Goal: Task Accomplishment & Management: Complete application form

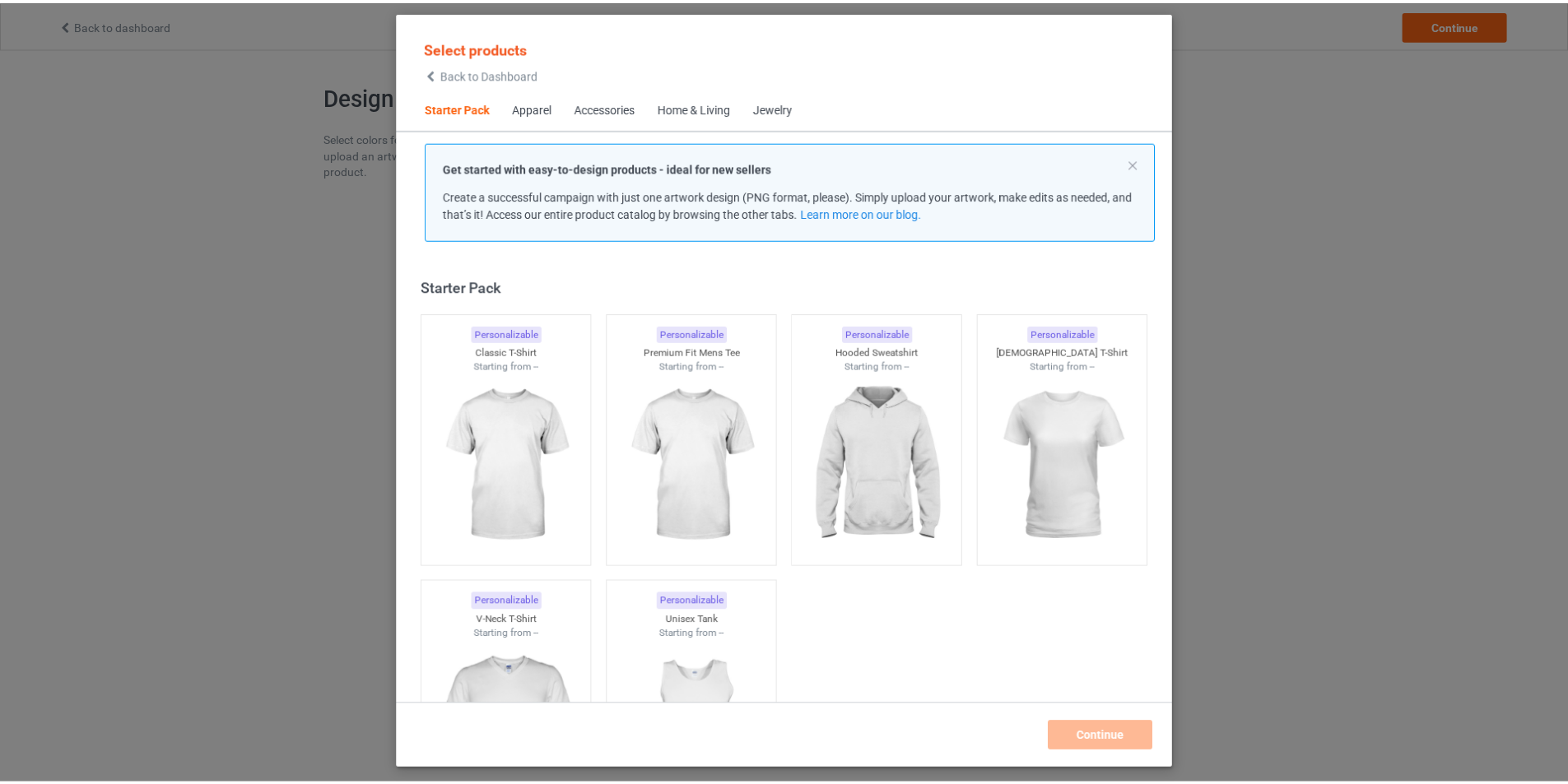
scroll to position [21, 0]
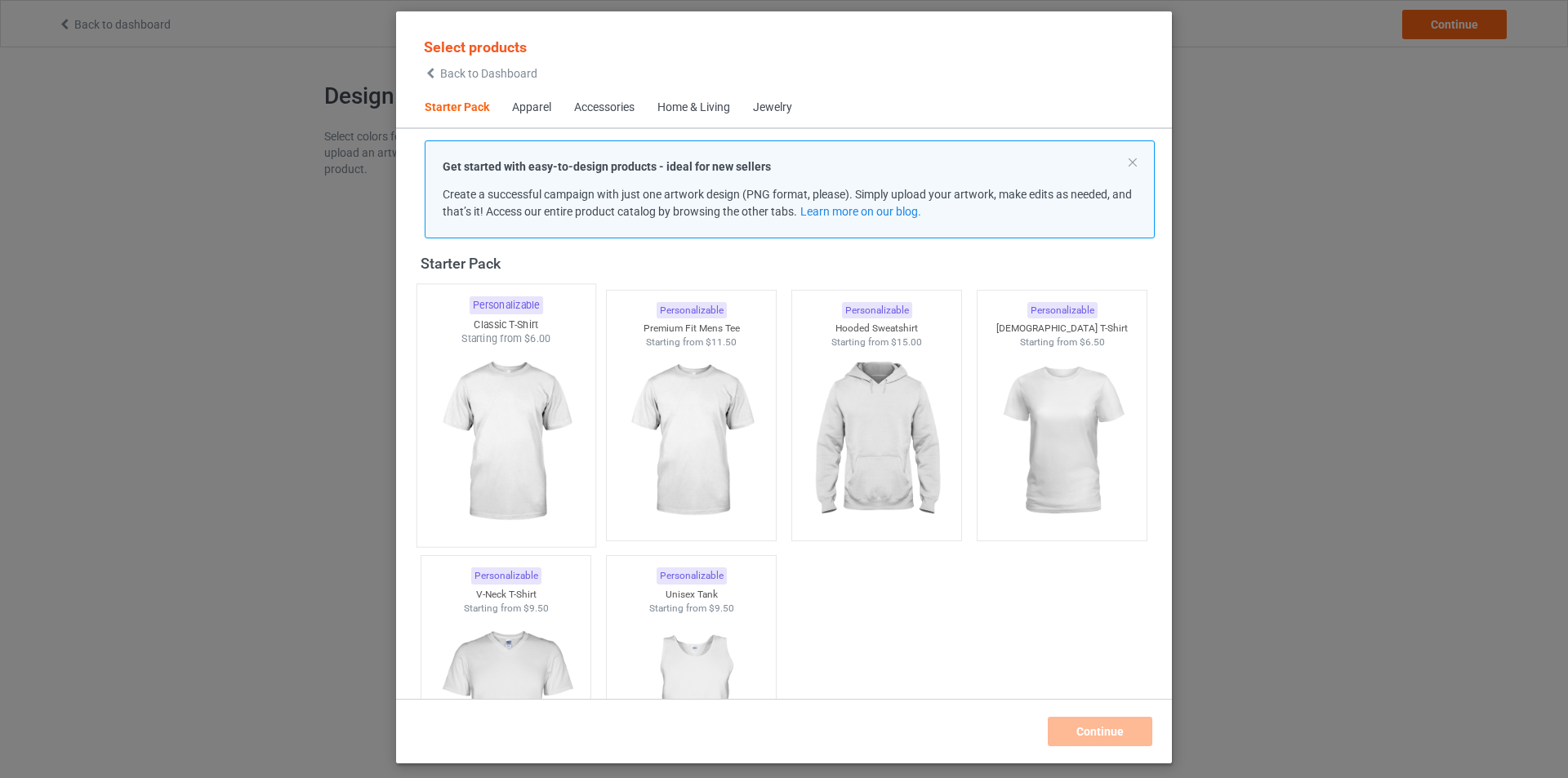
click at [534, 425] on img at bounding box center [505, 442] width 153 height 192
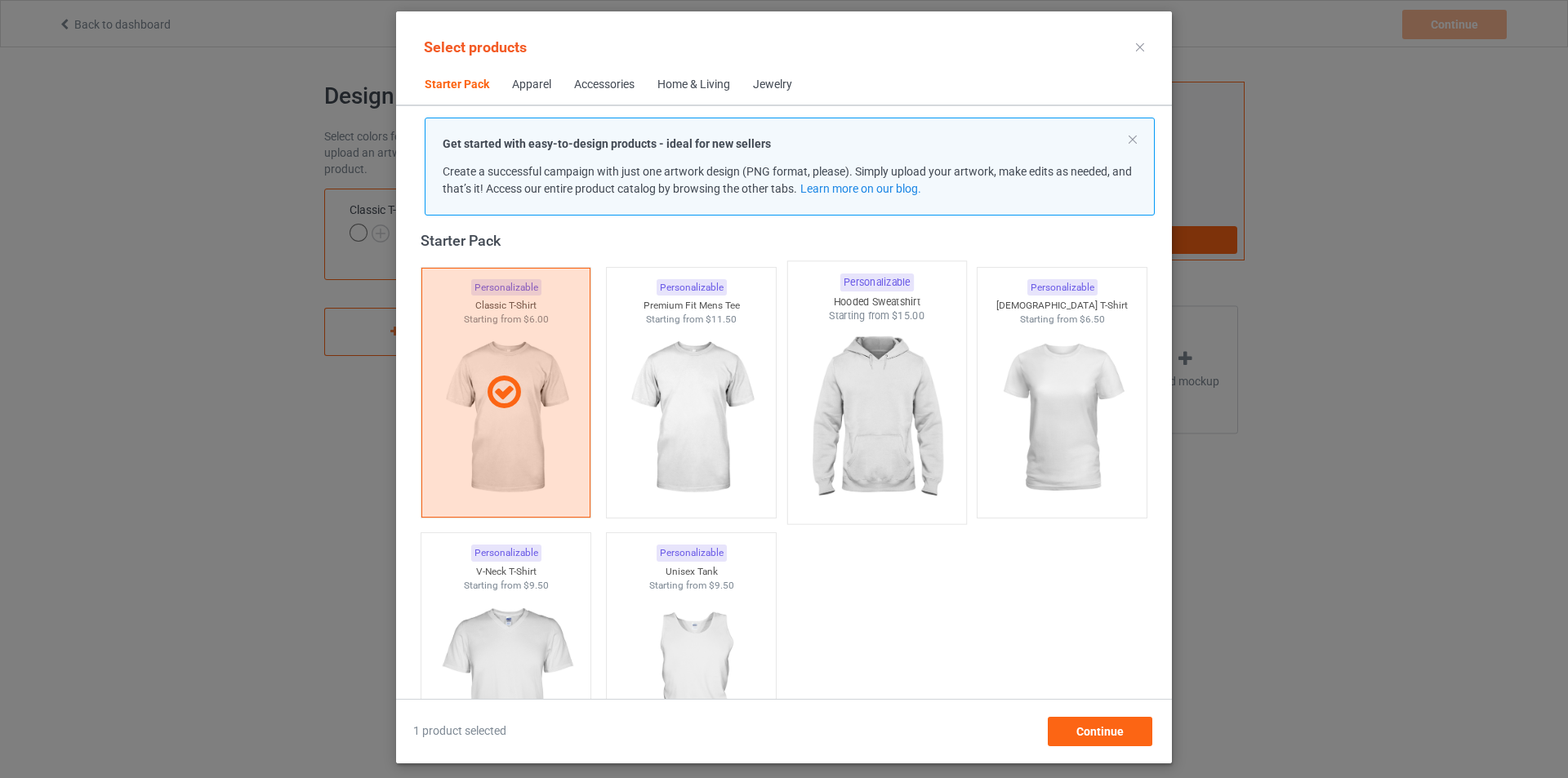
drag, startPoint x: 712, startPoint y: 436, endPoint x: 837, endPoint y: 450, distance: 125.8
click at [713, 436] on img at bounding box center [692, 418] width 146 height 183
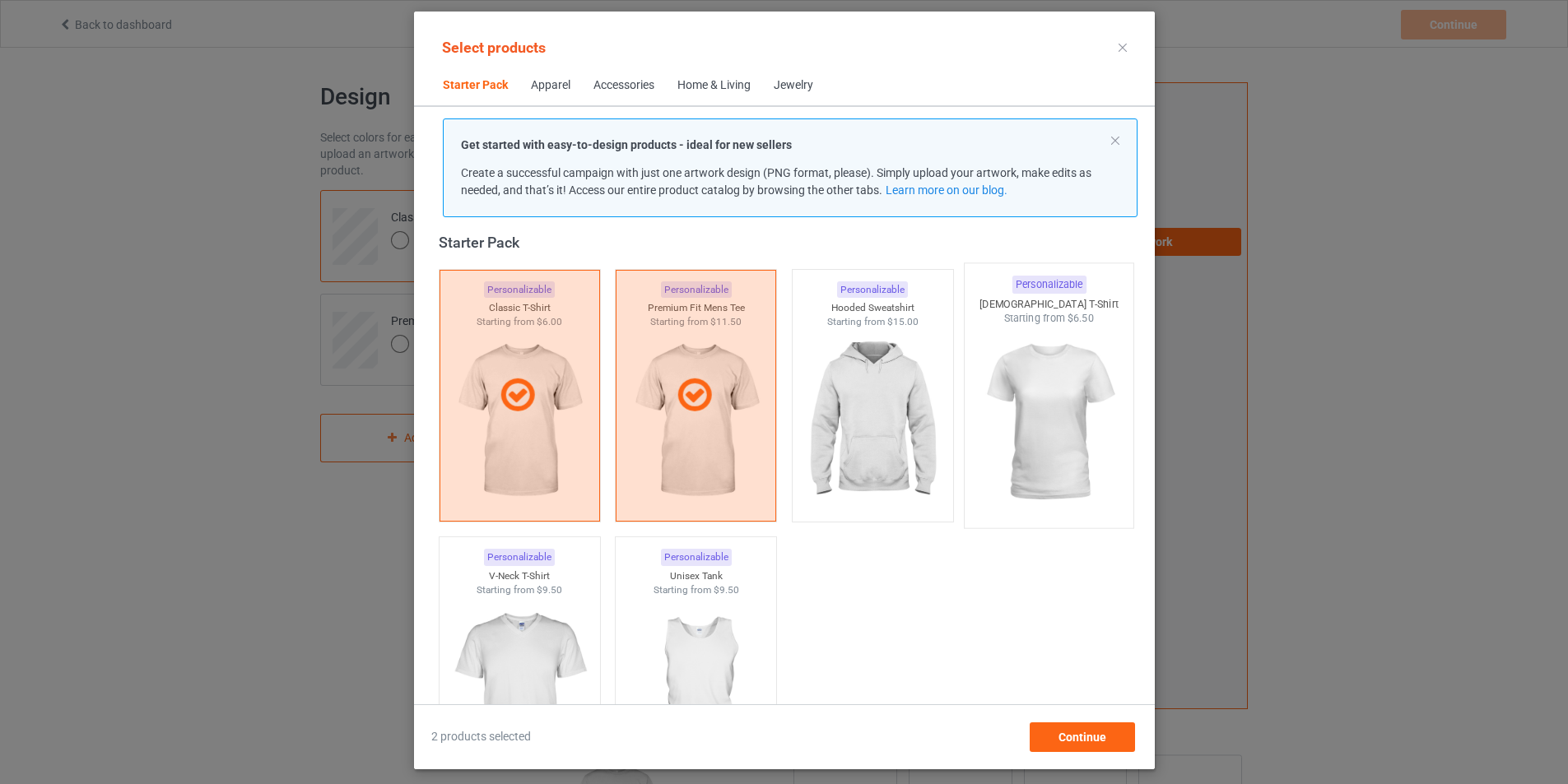
click at [1056, 445] on img at bounding box center [1048, 422] width 155 height 193
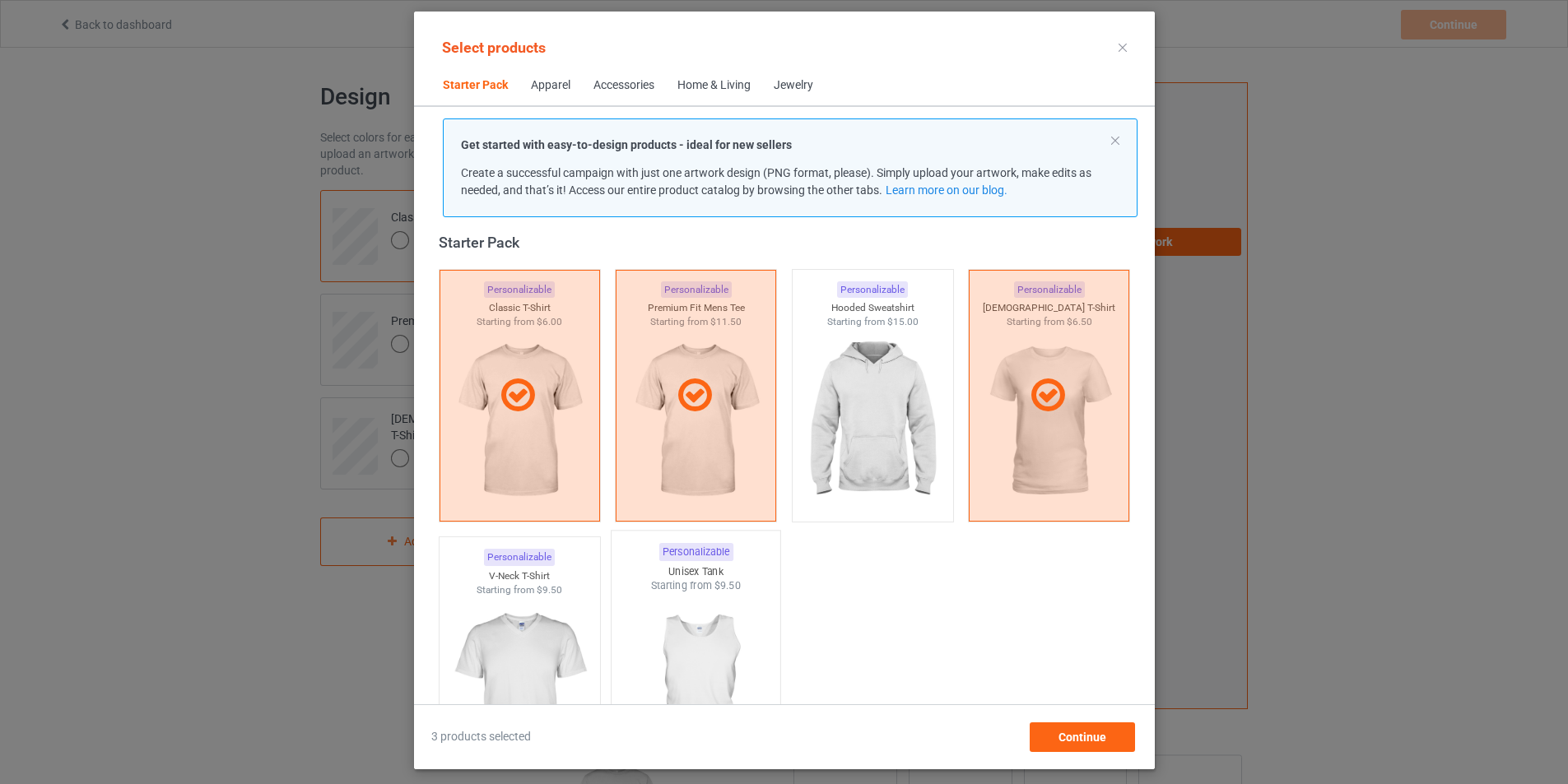
click at [669, 662] on img at bounding box center [695, 690] width 155 height 193
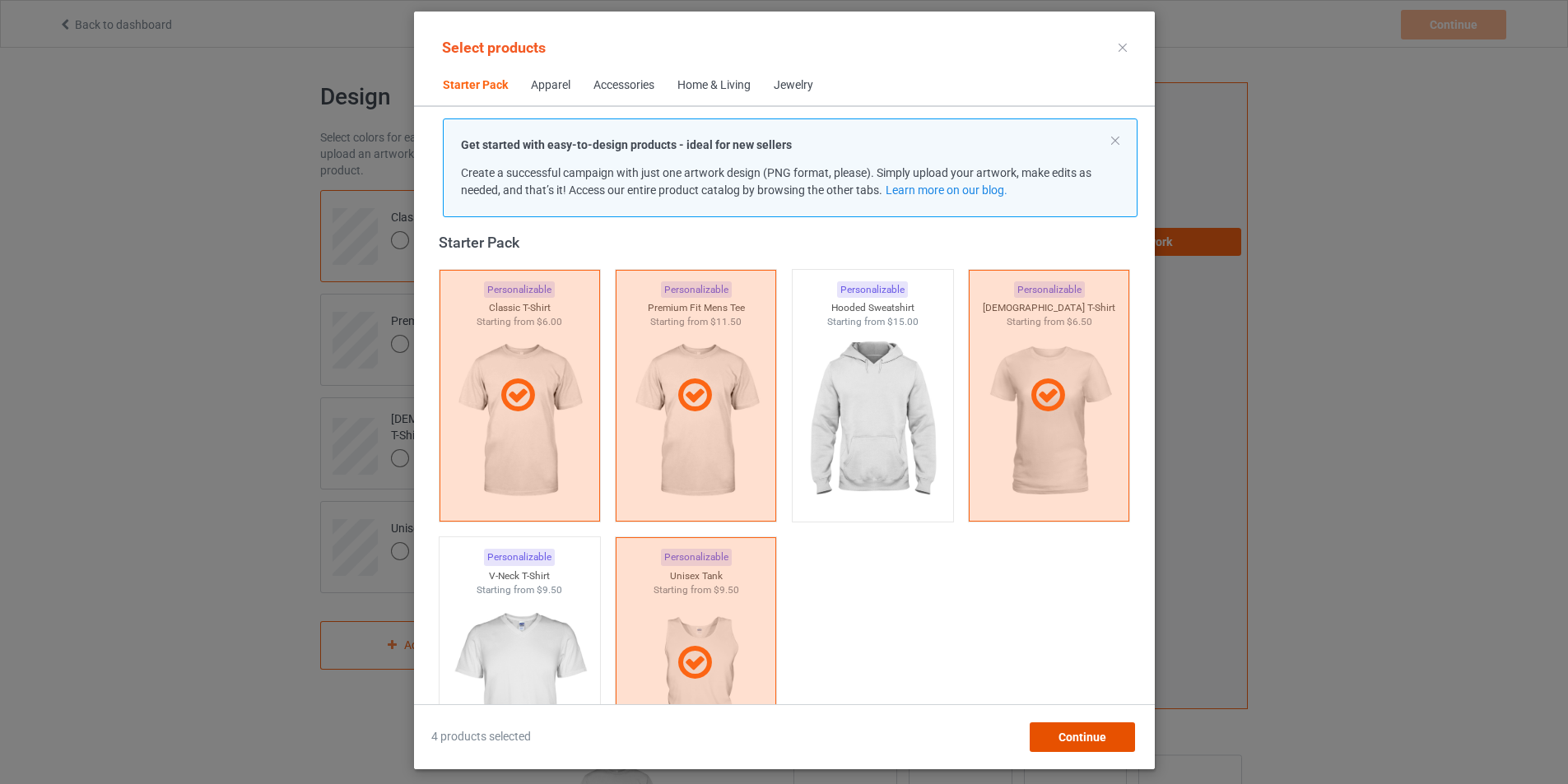
click at [1105, 737] on span "Continue" at bounding box center [1081, 737] width 47 height 13
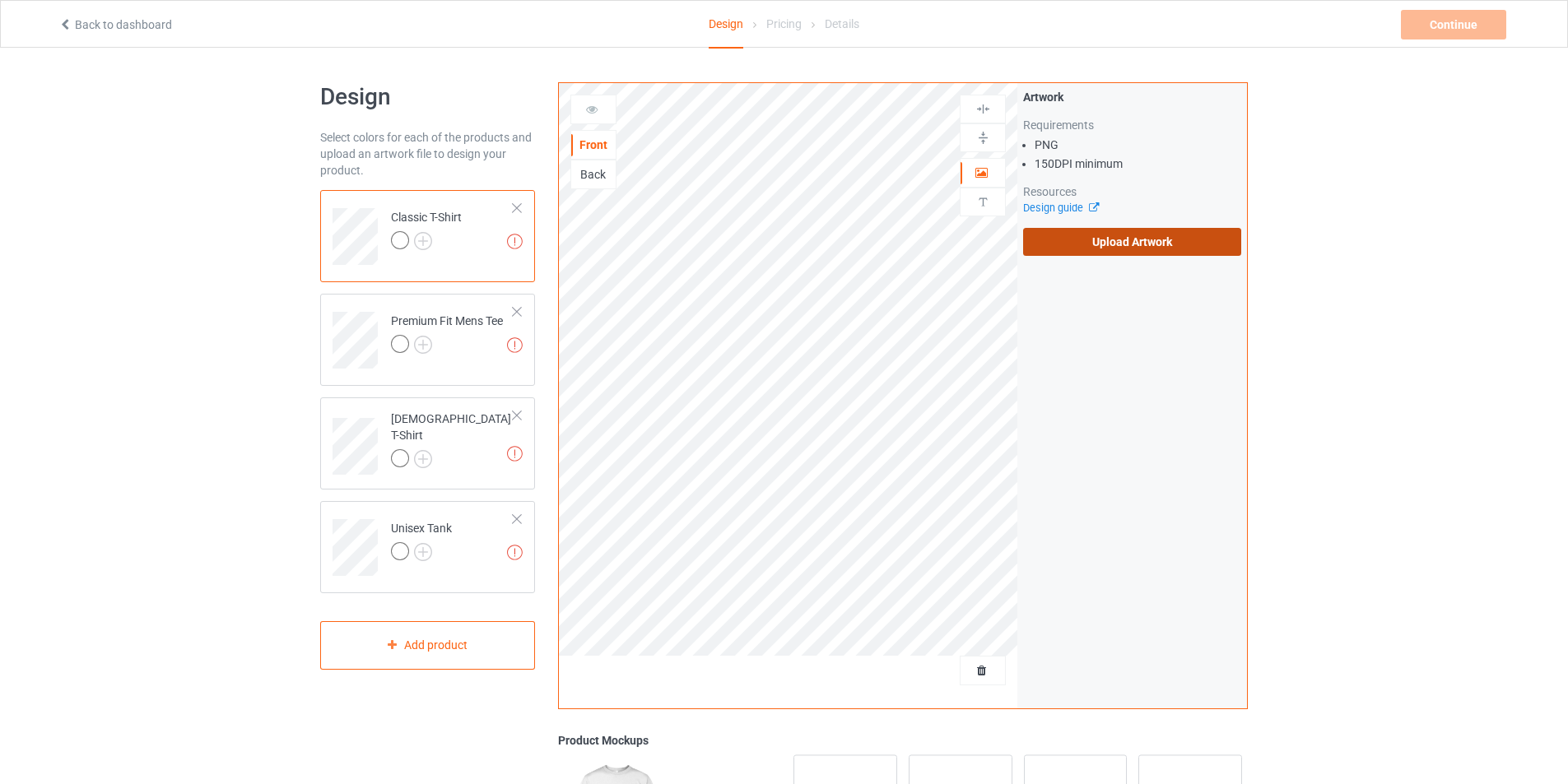
click at [1114, 241] on label "Upload Artwork" at bounding box center [1132, 242] width 218 height 28
click at [0, 0] on input "Upload Artwork" at bounding box center [0, 0] width 0 height 0
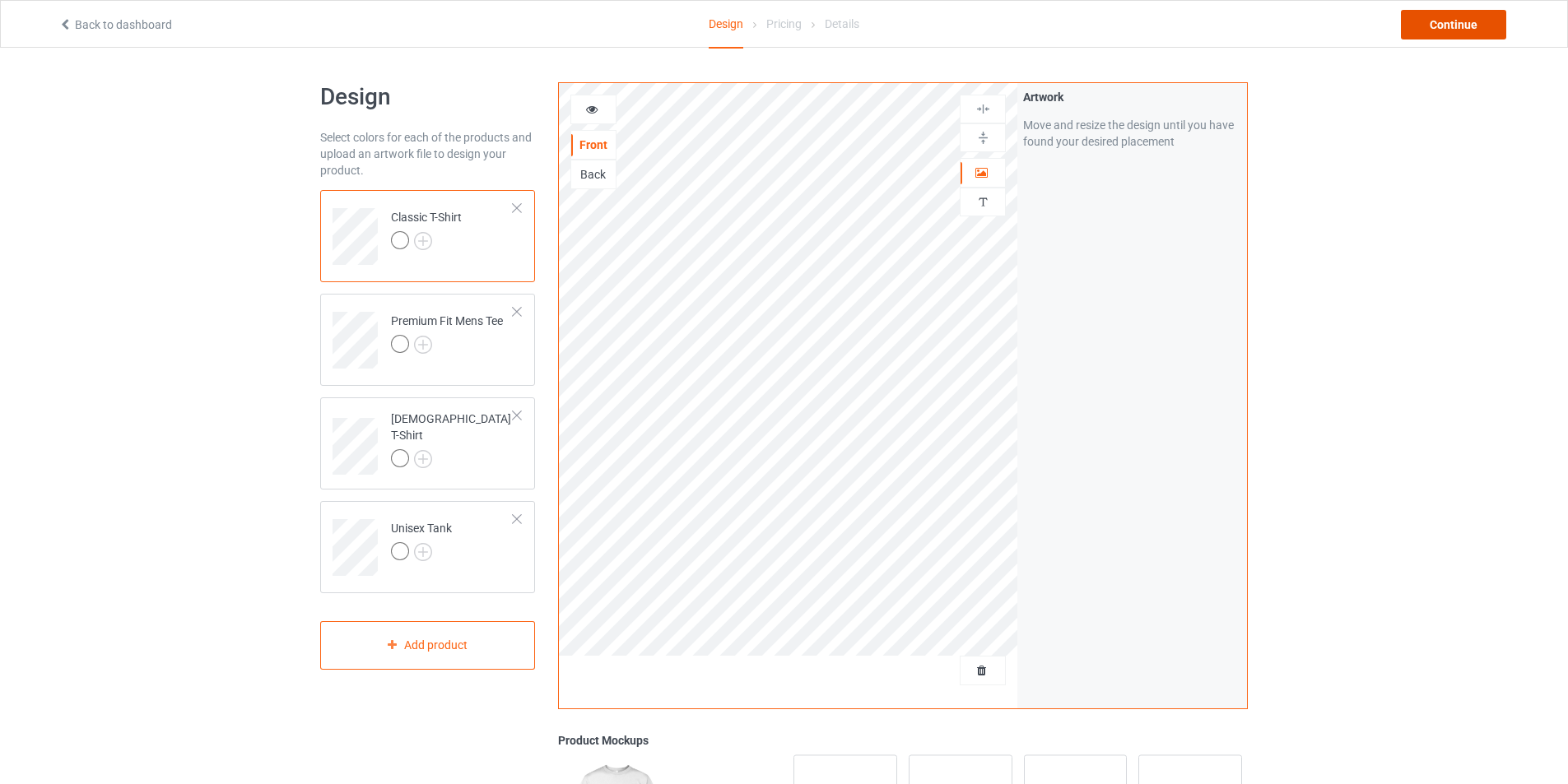
click at [1468, 21] on div "Continue" at bounding box center [1453, 25] width 105 height 30
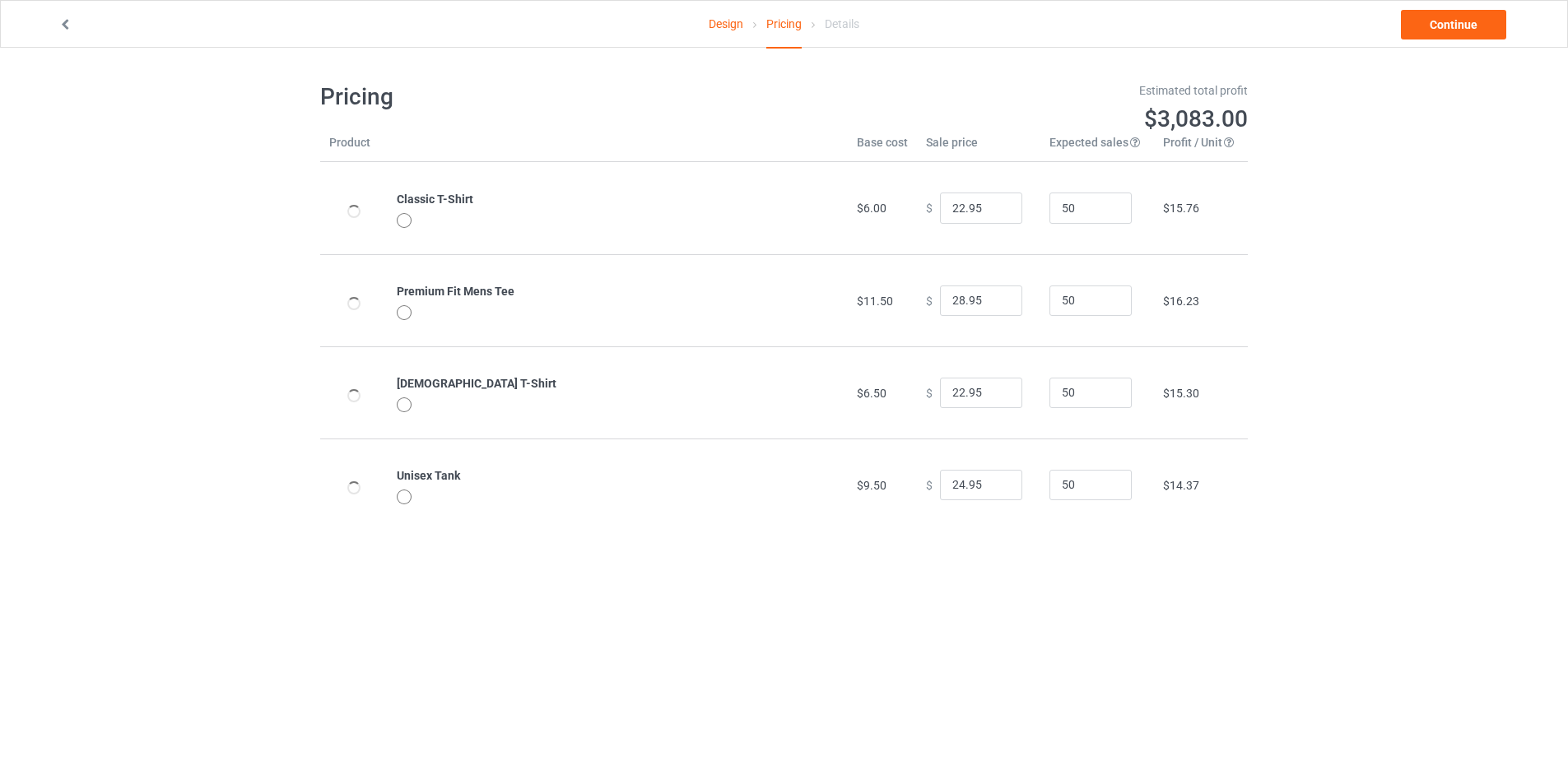
click at [402, 227] on div at bounding box center [404, 220] width 15 height 15
click at [400, 225] on div at bounding box center [404, 220] width 15 height 15
click at [402, 219] on div at bounding box center [404, 220] width 15 height 15
click at [400, 310] on div at bounding box center [404, 313] width 15 height 15
drag, startPoint x: 406, startPoint y: 407, endPoint x: 411, endPoint y: 344, distance: 63.2
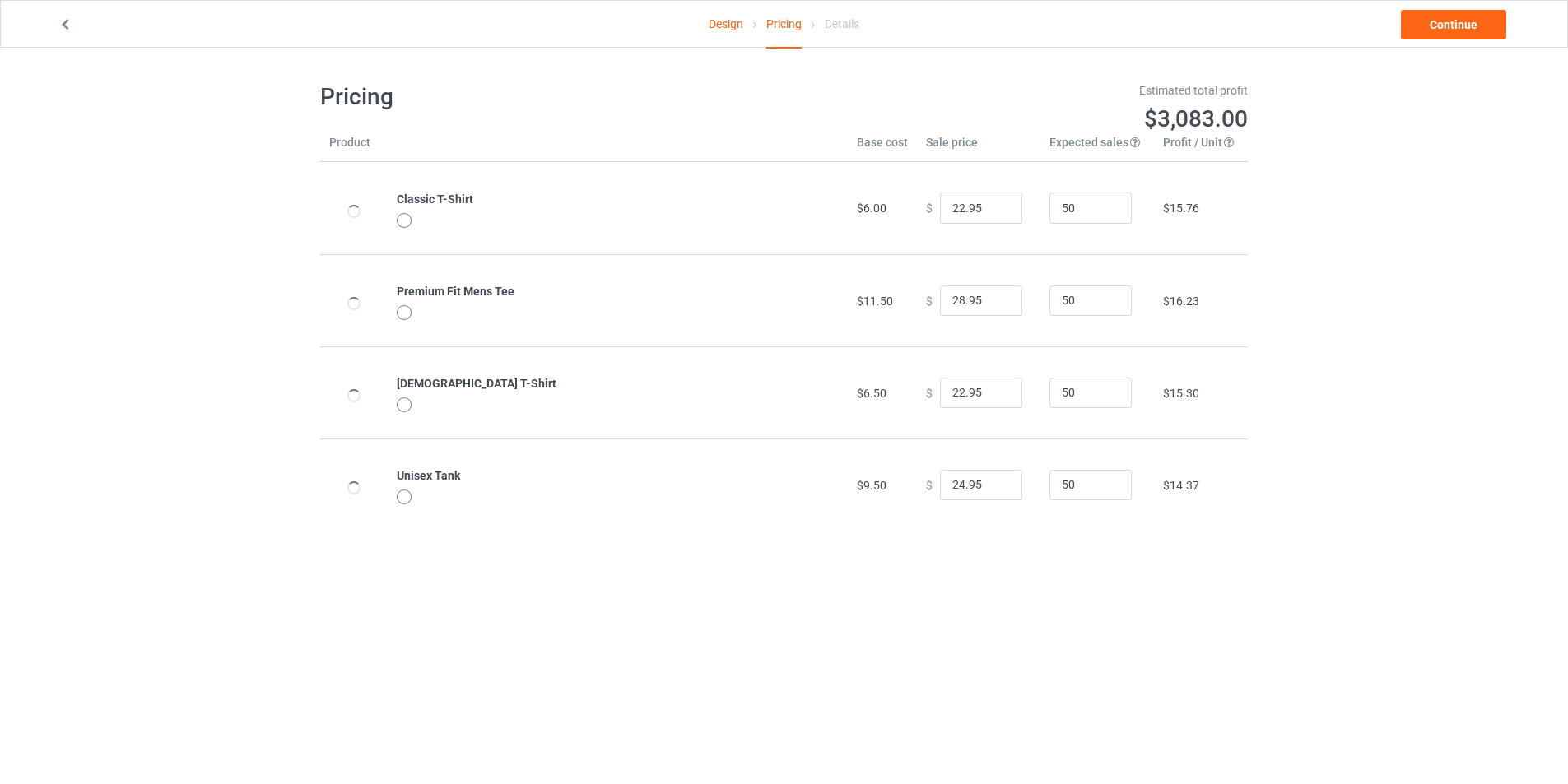
click at [406, 403] on div at bounding box center [404, 405] width 15 height 15
drag, startPoint x: 408, startPoint y: 313, endPoint x: 422, endPoint y: 228, distance: 86.1
click at [409, 309] on div at bounding box center [404, 313] width 15 height 15
click at [401, 222] on div at bounding box center [404, 220] width 15 height 15
click at [403, 311] on div at bounding box center [404, 313] width 15 height 15
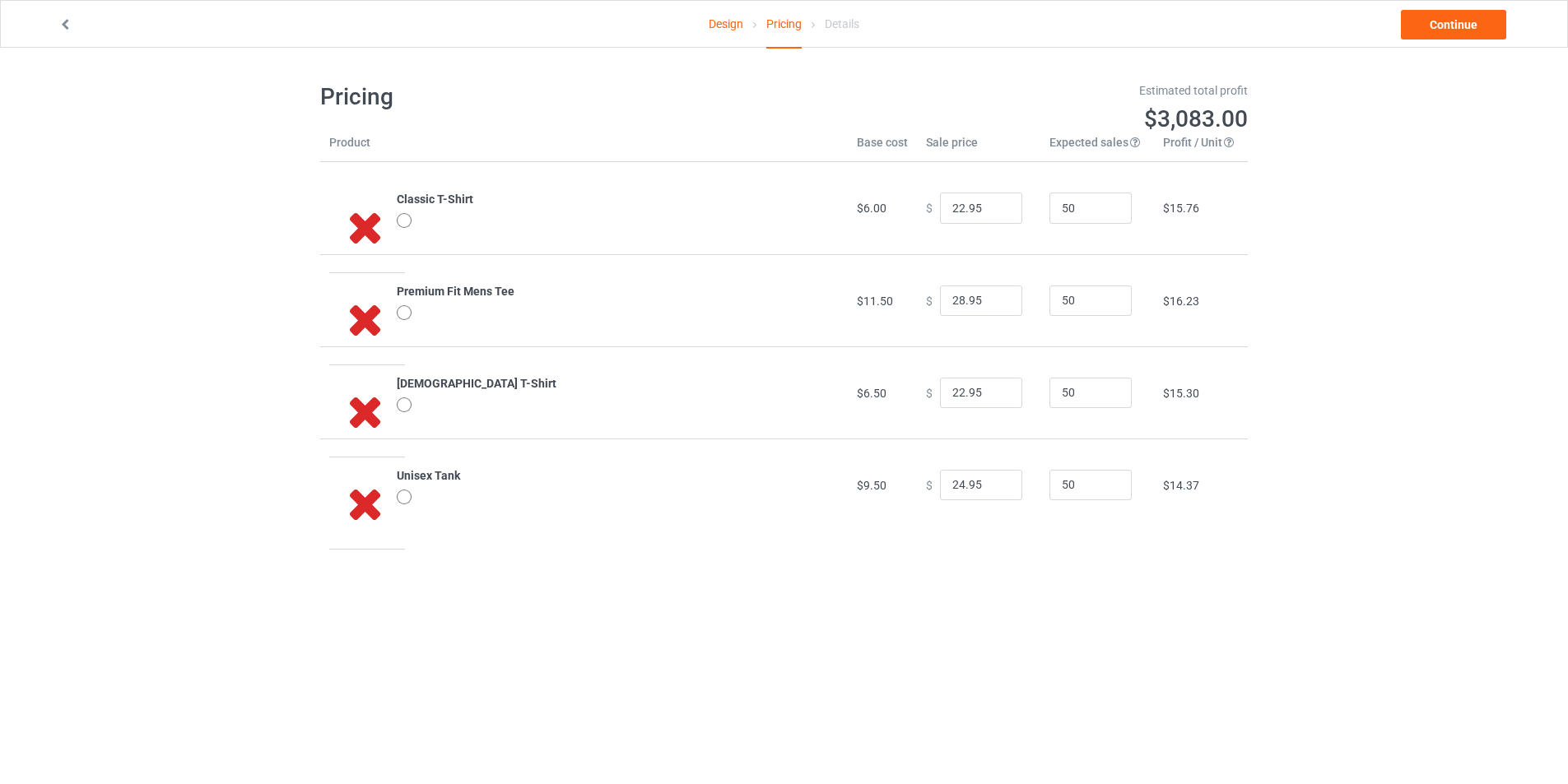
click at [397, 222] on div at bounding box center [404, 220] width 15 height 15
click at [405, 298] on b "Premium Fit Mens Tee" at bounding box center [456, 291] width 118 height 13
click at [415, 217] on div at bounding box center [617, 223] width 442 height 19
click at [401, 313] on div at bounding box center [404, 313] width 15 height 15
click at [1454, 21] on link "Continue" at bounding box center [1453, 25] width 105 height 30
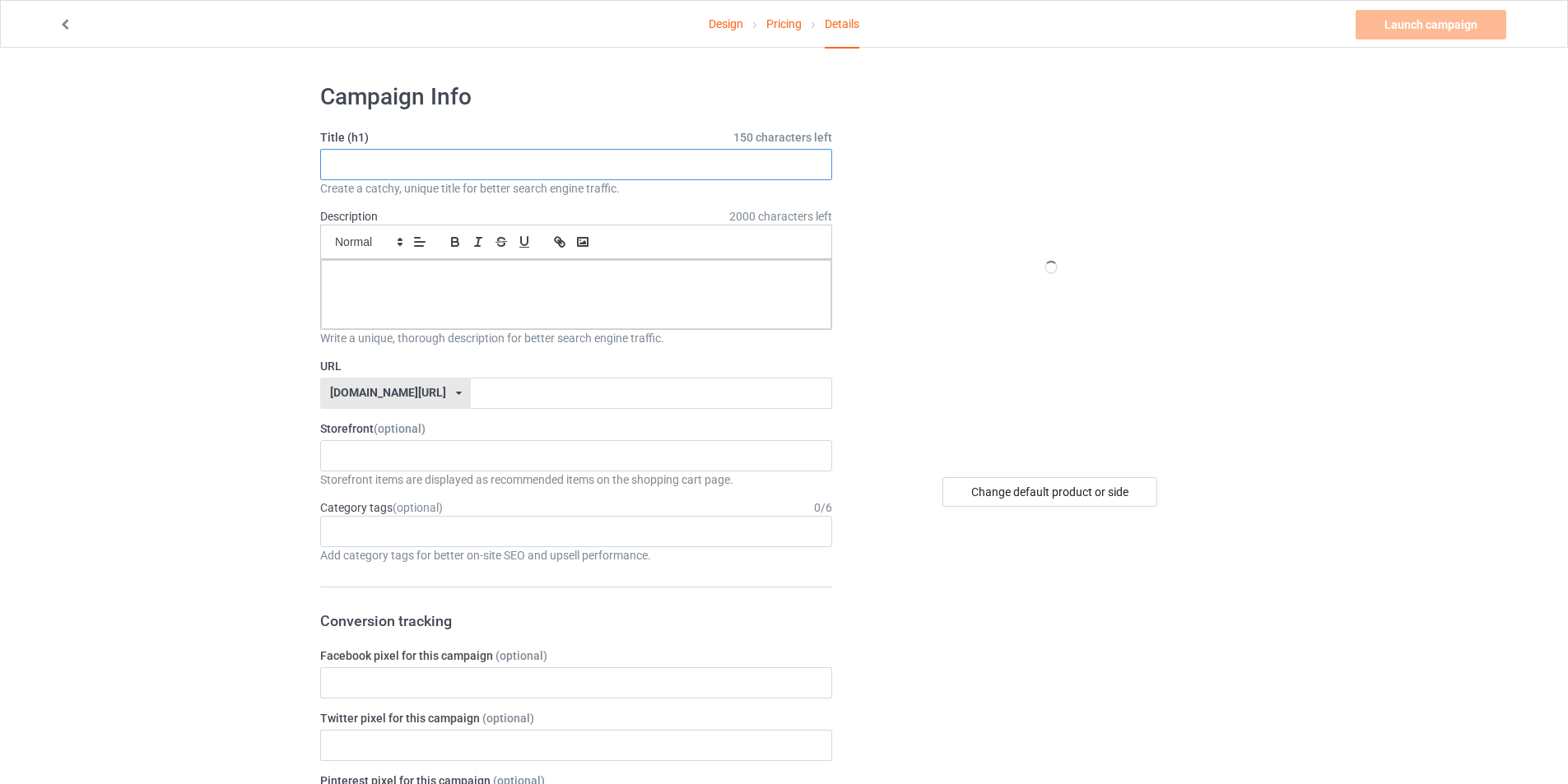
click at [470, 169] on input "text" at bounding box center [576, 165] width 512 height 32
paste input "A cute [DATE] with a pumpkin cup."
type input "A cute [DATE] with a pumpkin cup."
click at [550, 285] on p at bounding box center [576, 278] width 484 height 16
click at [520, 400] on input "text" at bounding box center [651, 393] width 361 height 32
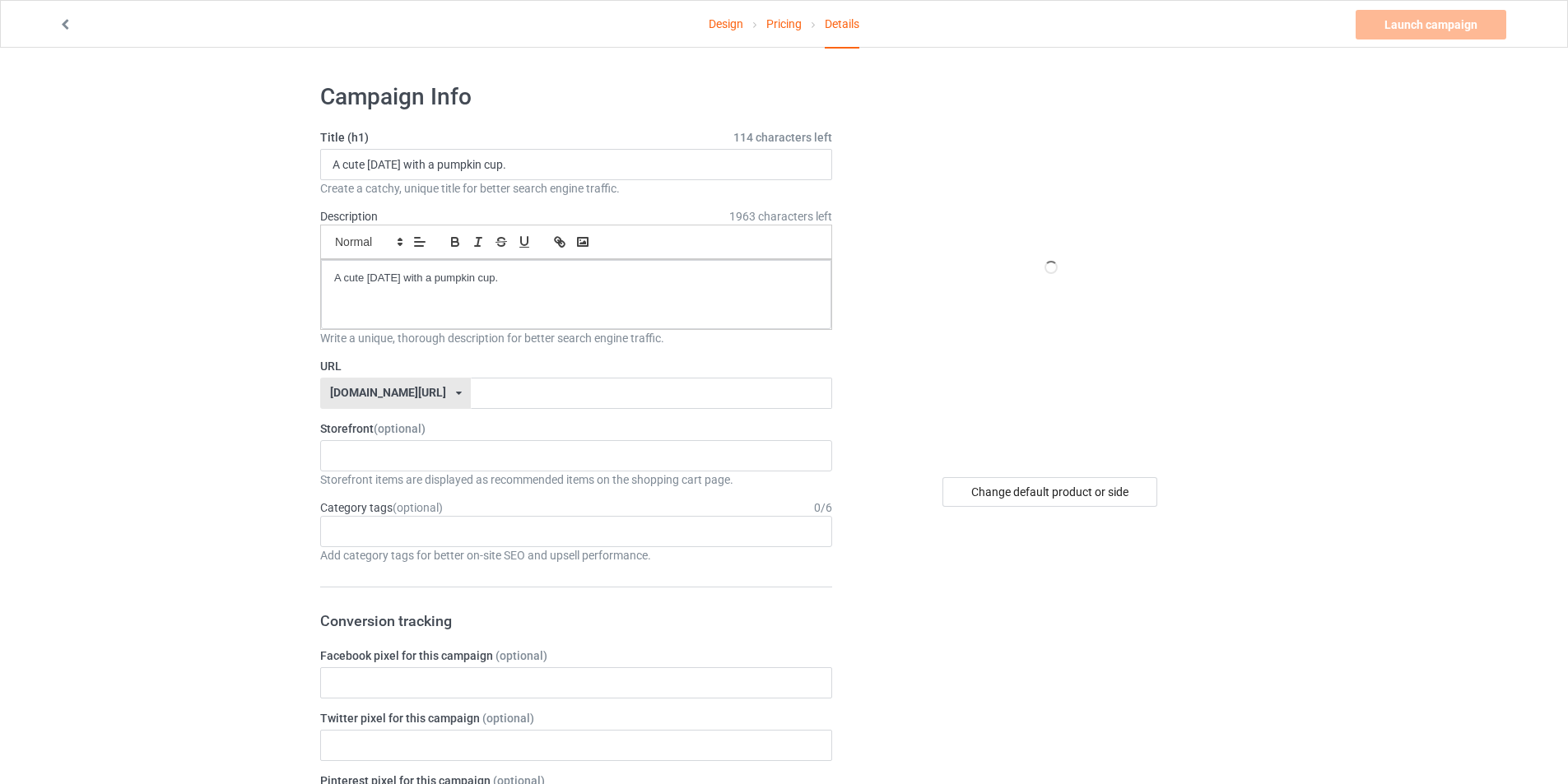
click at [456, 392] on icon at bounding box center [458, 392] width 6 height 10
click at [471, 400] on input "text" at bounding box center [651, 393] width 361 height 32
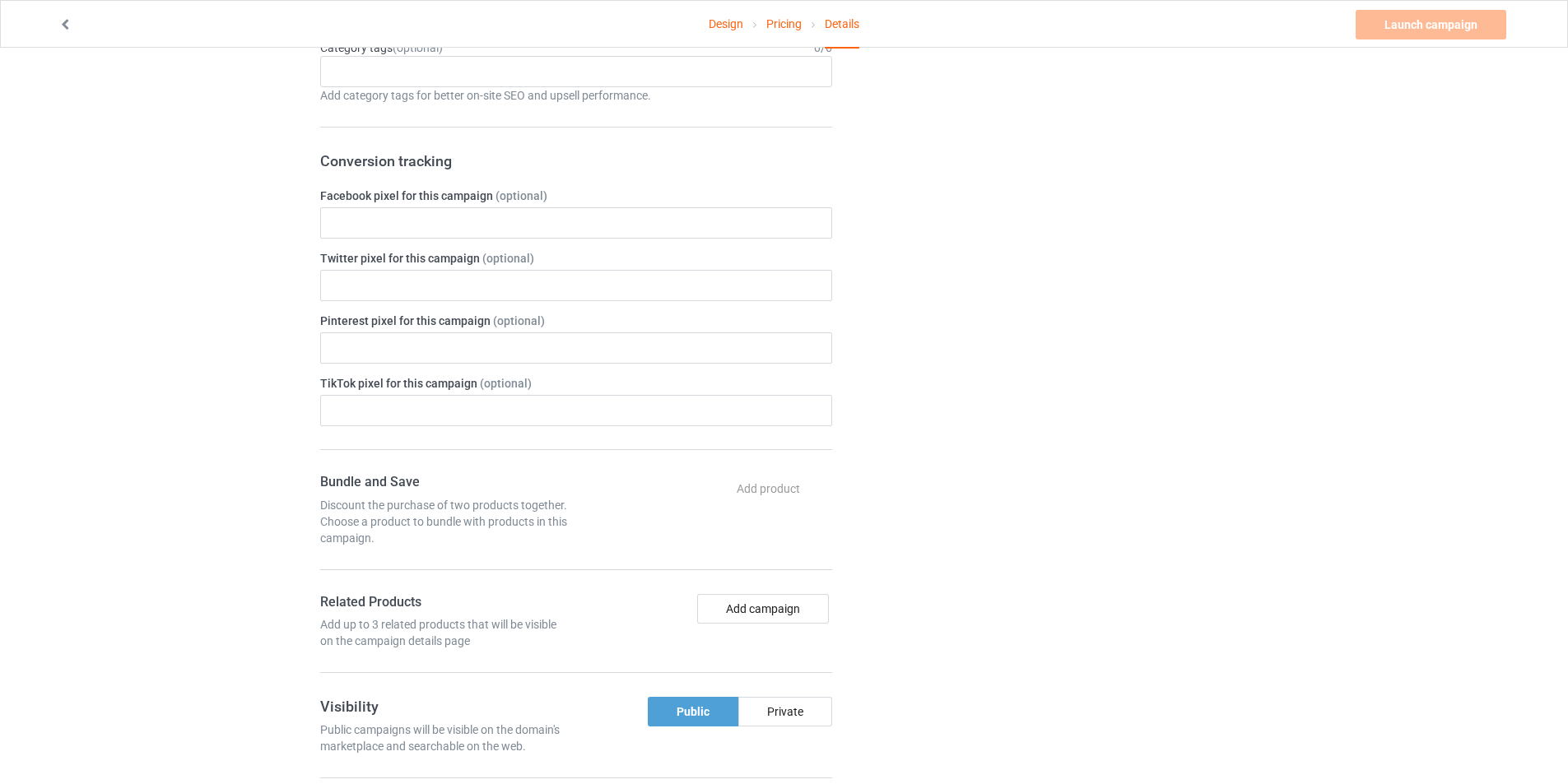
scroll to position [493, 0]
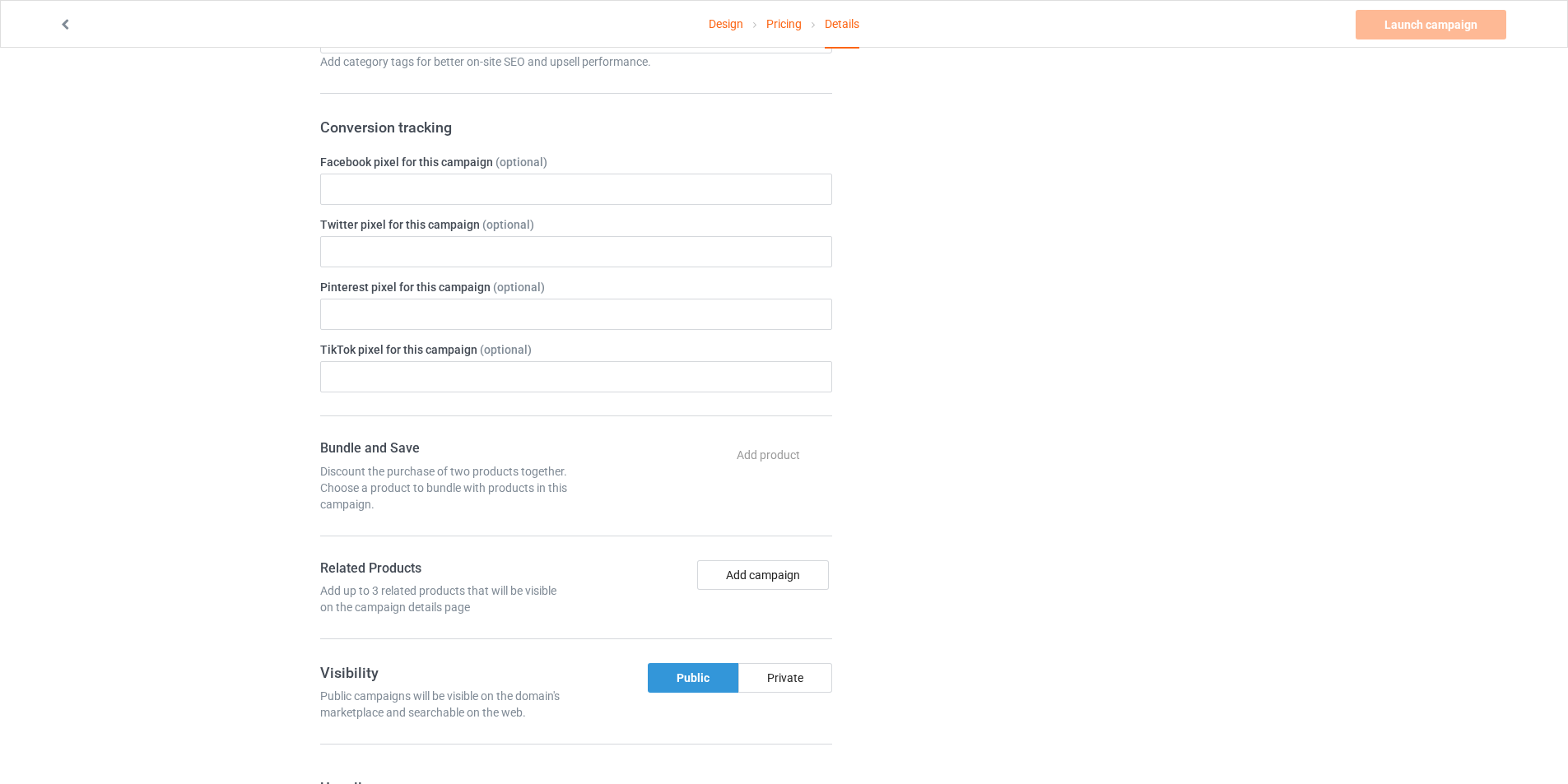
click at [708, 685] on div "Public" at bounding box center [693, 678] width 90 height 30
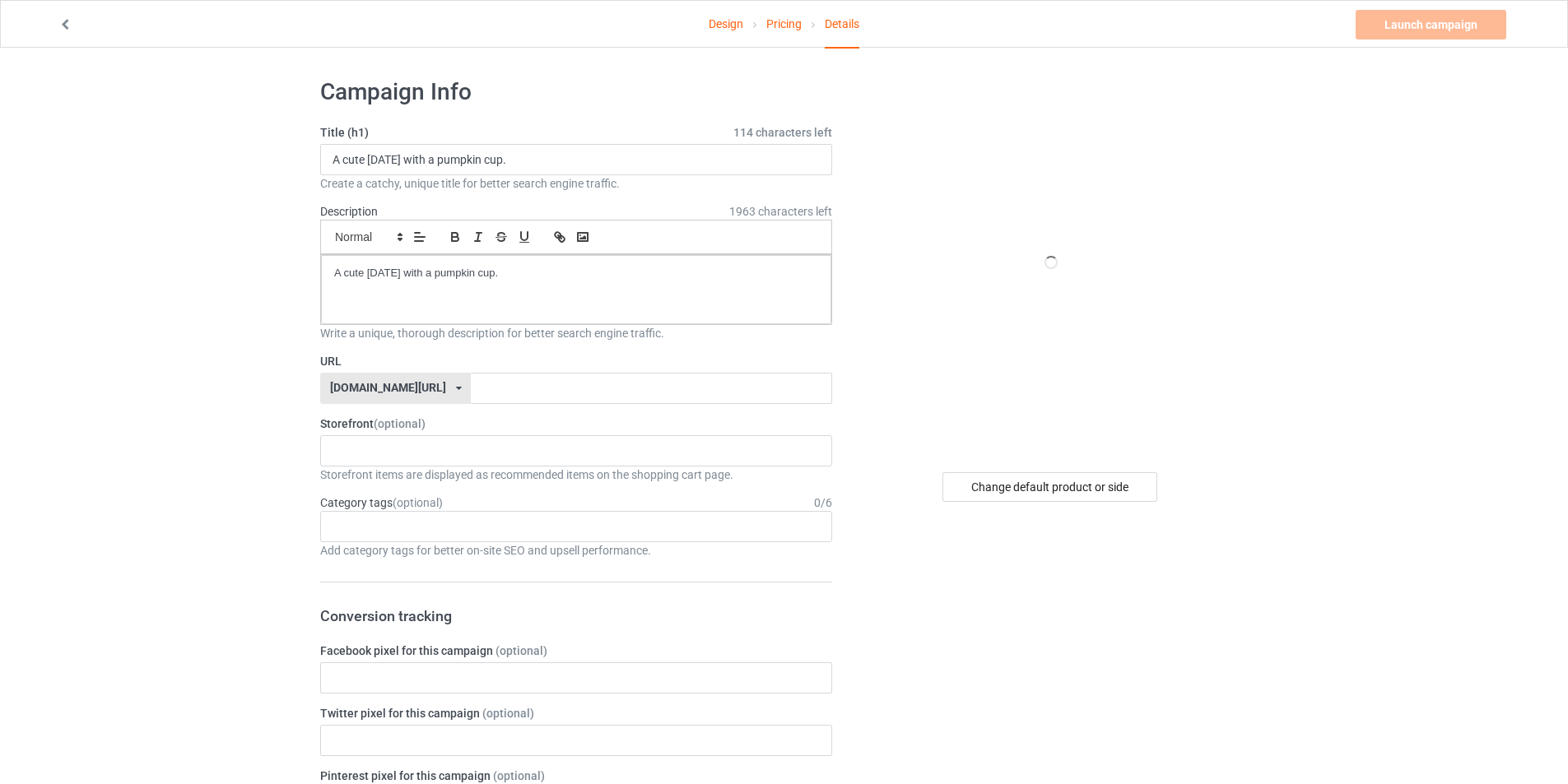
scroll to position [0, 0]
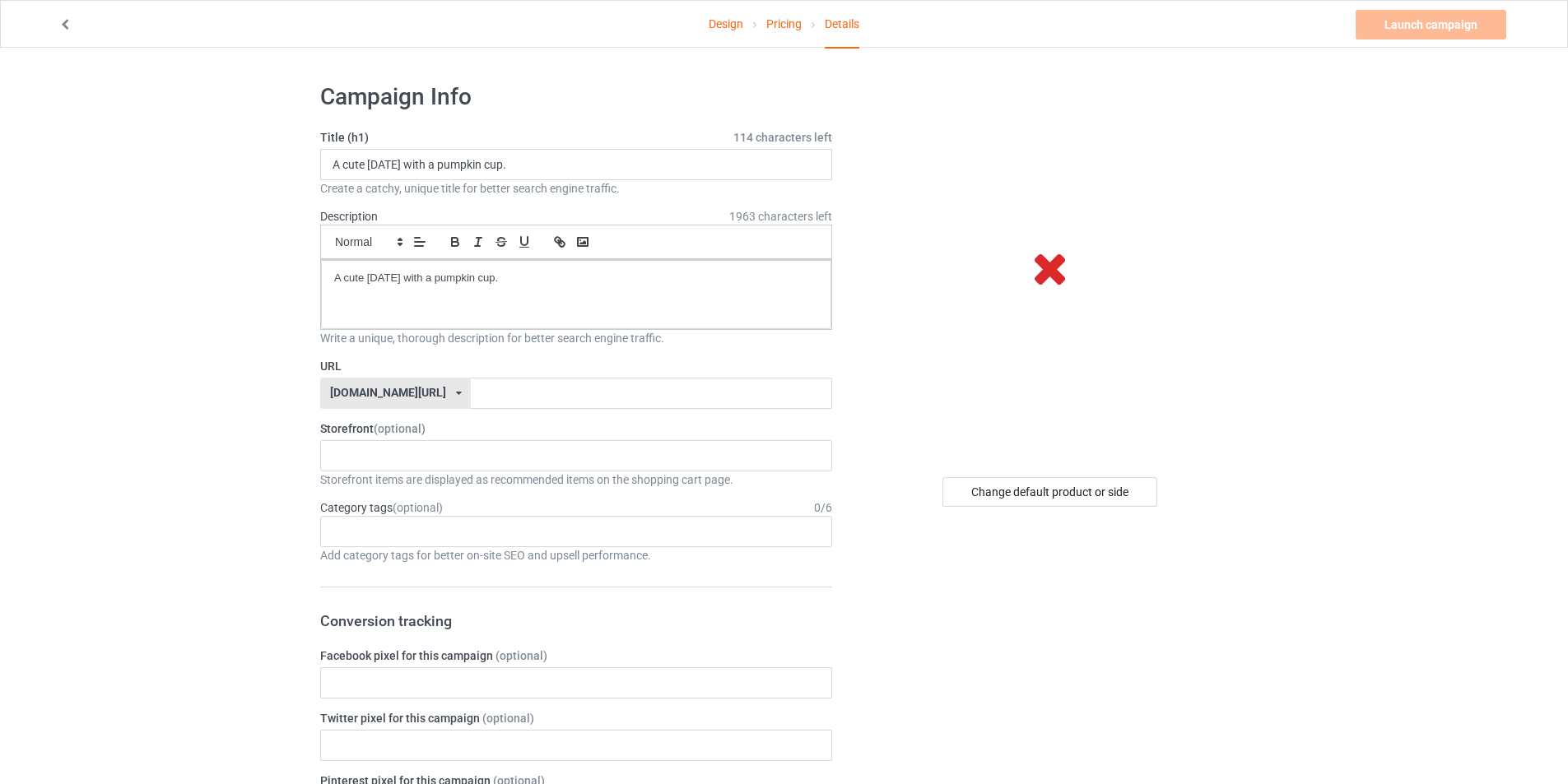
click at [1029, 493] on div "Change default product or side" at bounding box center [1049, 493] width 215 height 30
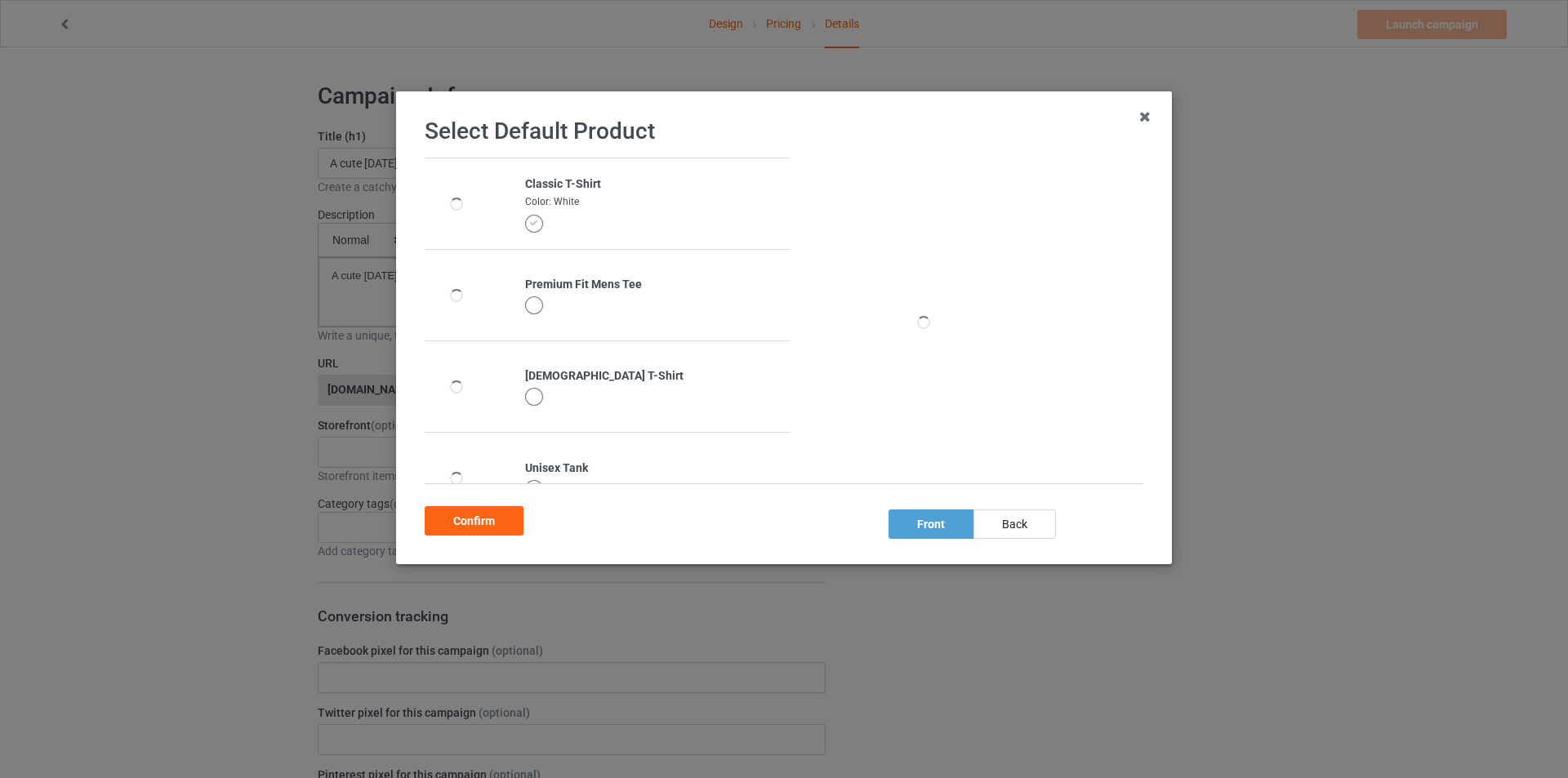
click at [525, 306] on div at bounding box center [534, 305] width 18 height 18
click at [512, 518] on div "Confirm" at bounding box center [473, 521] width 98 height 30
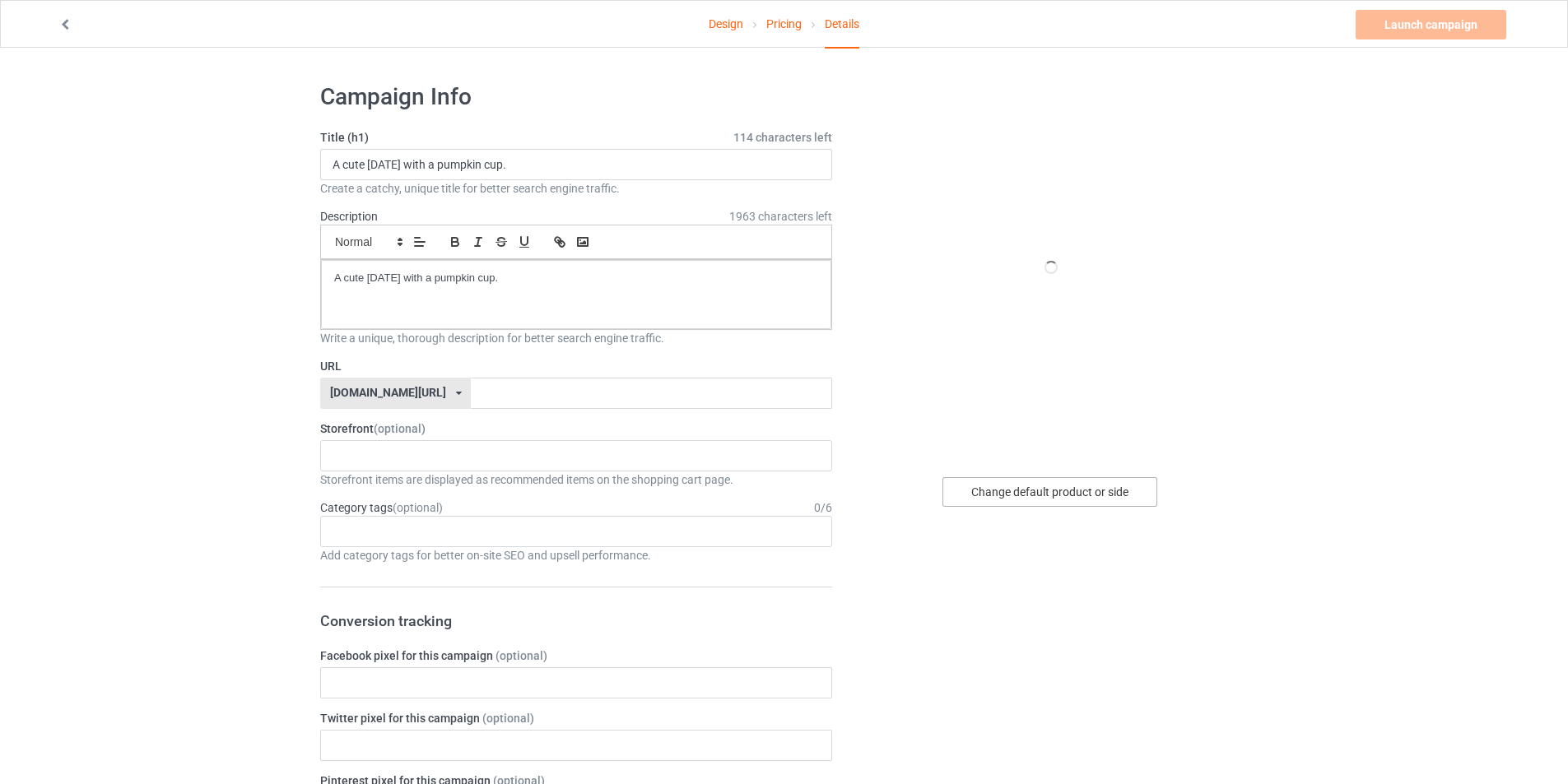
click at [1018, 493] on div "Change default product or side" at bounding box center [1049, 493] width 215 height 30
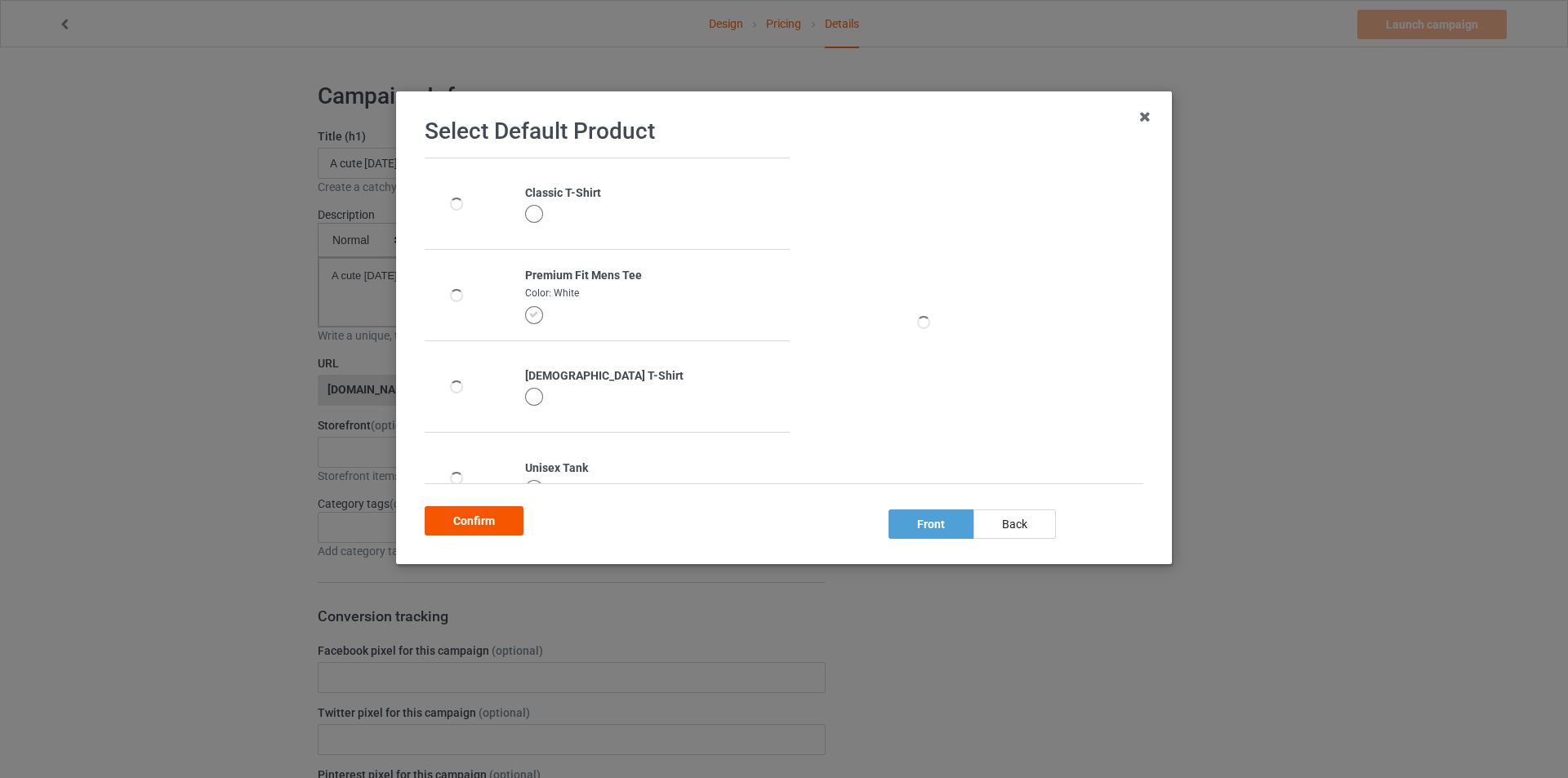
click at [472, 510] on div "Confirm" at bounding box center [473, 521] width 98 height 30
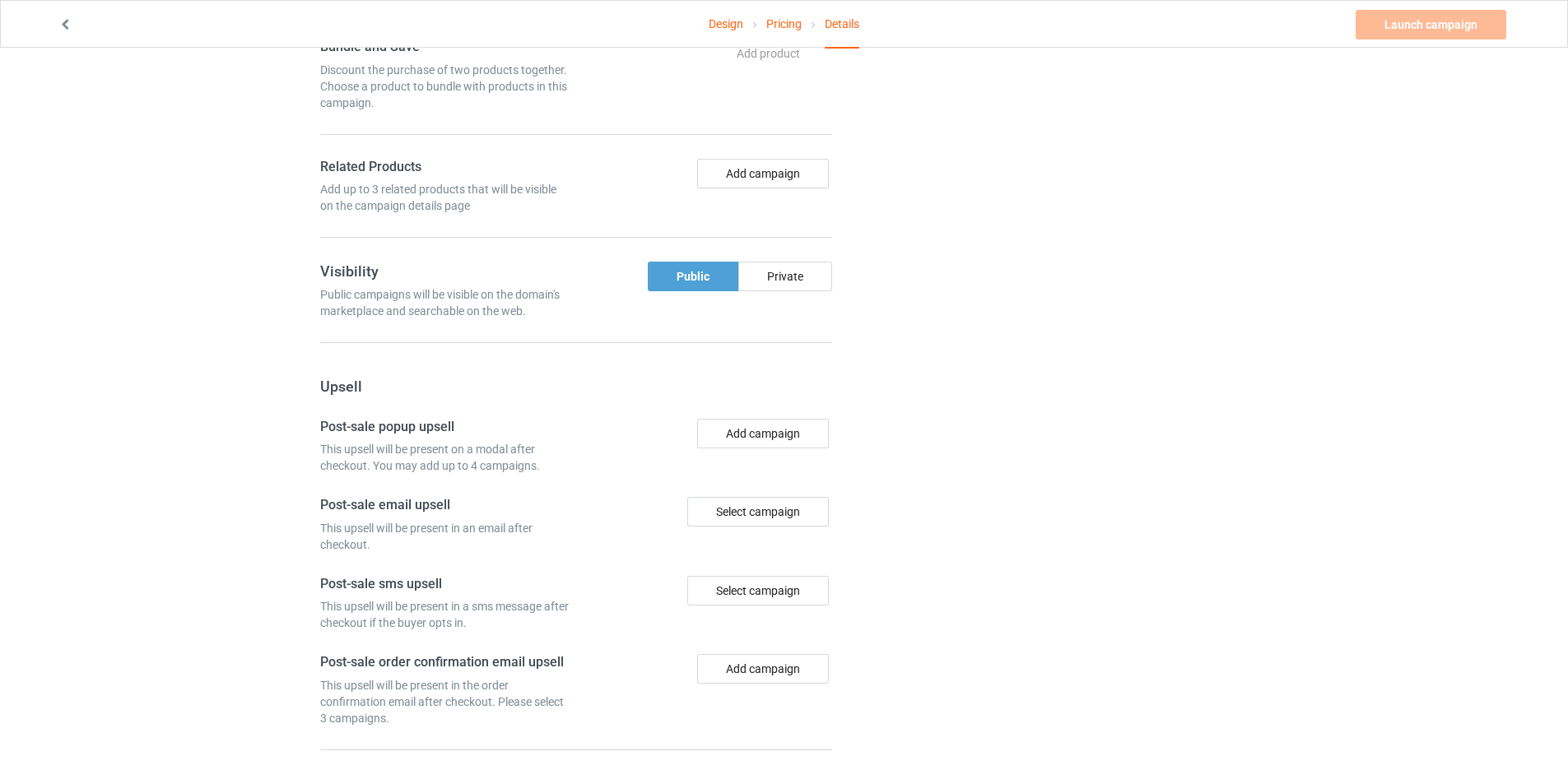
scroll to position [969, 0]
